Goal: Check status: Check status

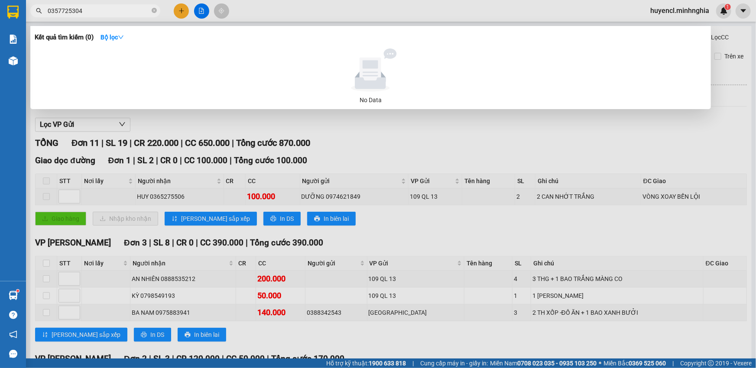
drag, startPoint x: 404, startPoint y: 124, endPoint x: 394, endPoint y: 126, distance: 10.5
click at [405, 124] on div at bounding box center [378, 184] width 756 height 368
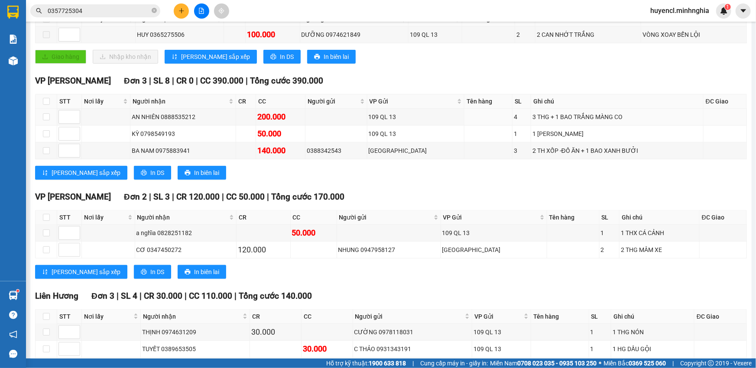
scroll to position [4, 0]
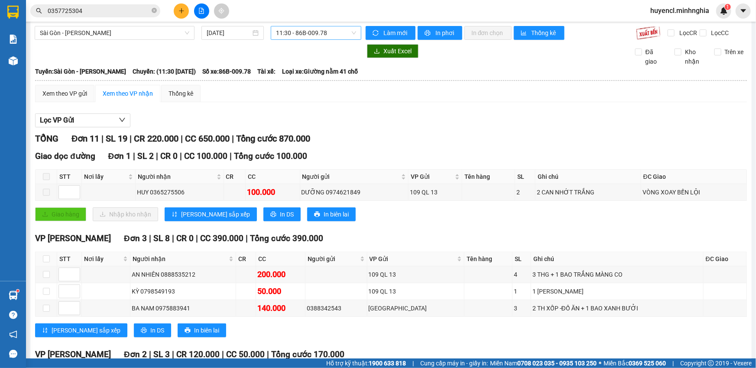
click at [310, 33] on span "11:30 - 86B-009.78" at bounding box center [316, 32] width 80 height 13
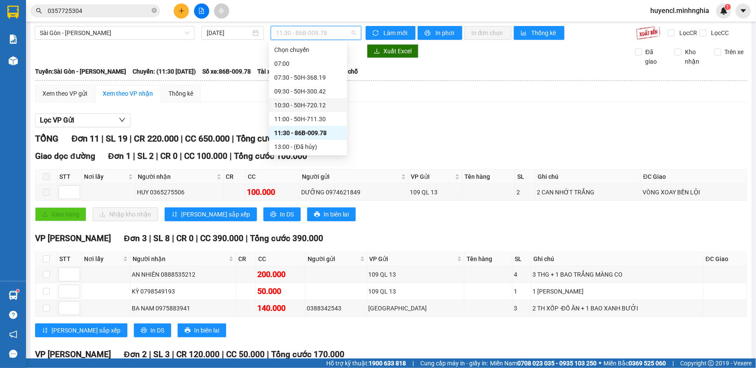
scroll to position [78, 0]
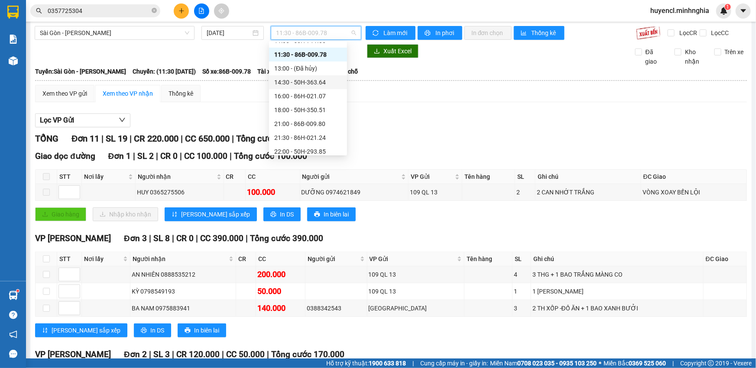
click at [325, 81] on div "14:30 - 50H-363.64" at bounding box center [308, 83] width 68 height 10
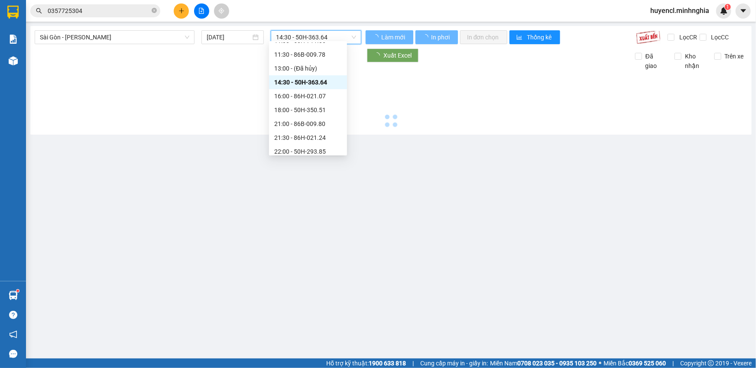
scroll to position [0, 0]
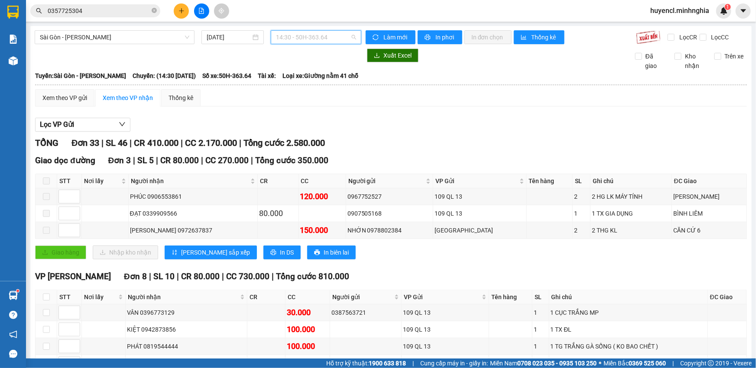
click at [316, 34] on span "14:30 - 50H-363.64" at bounding box center [316, 37] width 80 height 13
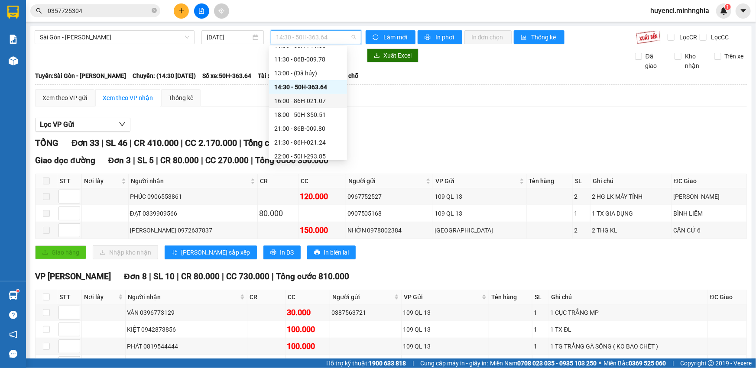
click at [329, 100] on div "16:00 - 86H-021.07" at bounding box center [308, 101] width 68 height 10
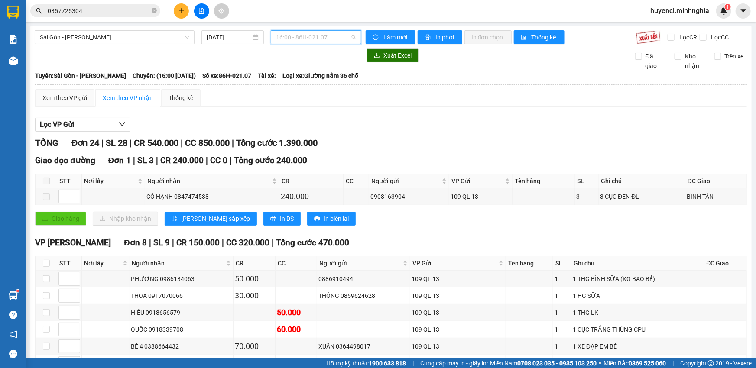
click at [322, 31] on span "16:00 - 86H-021.07" at bounding box center [316, 37] width 80 height 13
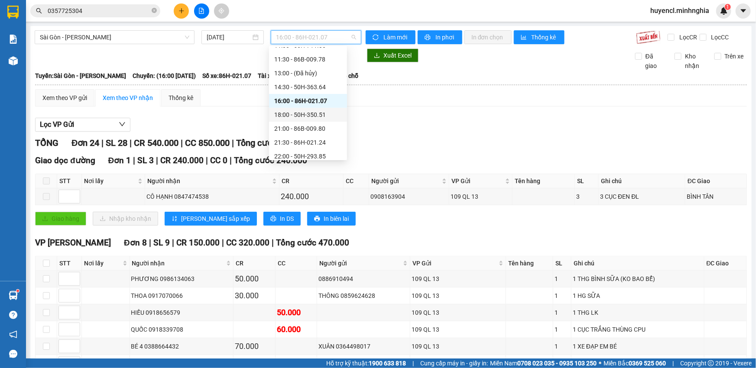
click at [327, 113] on div "18:00 - 50H-350.51" at bounding box center [308, 115] width 68 height 10
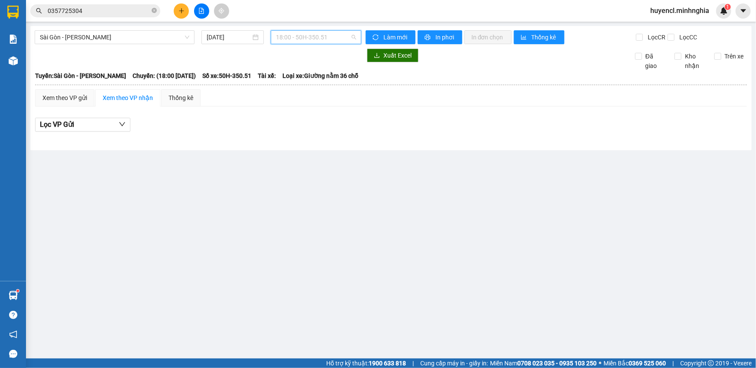
click at [334, 35] on span "18:00 - 50H-350.51" at bounding box center [316, 37] width 80 height 13
